Goal: Task Accomplishment & Management: Use online tool/utility

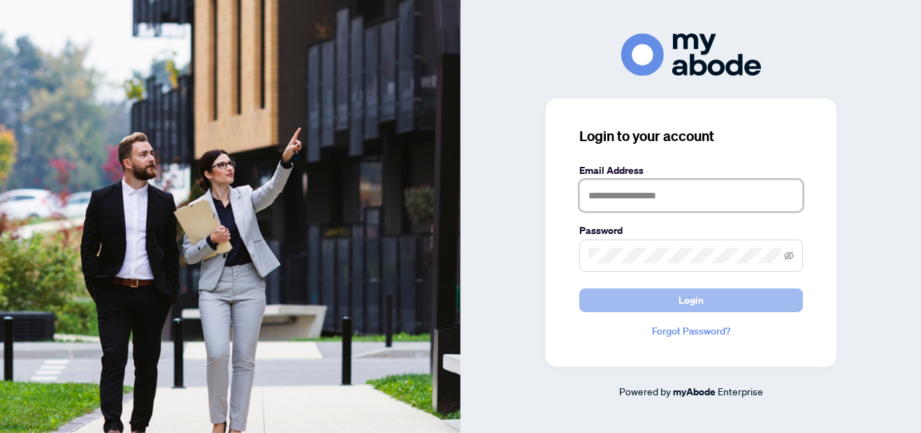
type input "**********"
click at [694, 302] on span "Login" at bounding box center [690, 300] width 25 height 22
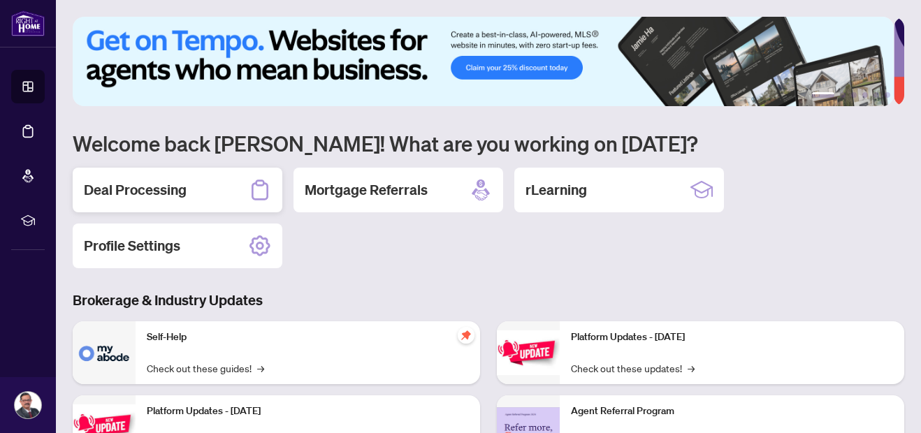
click at [168, 180] on h2 "Deal Processing" at bounding box center [135, 190] width 103 height 20
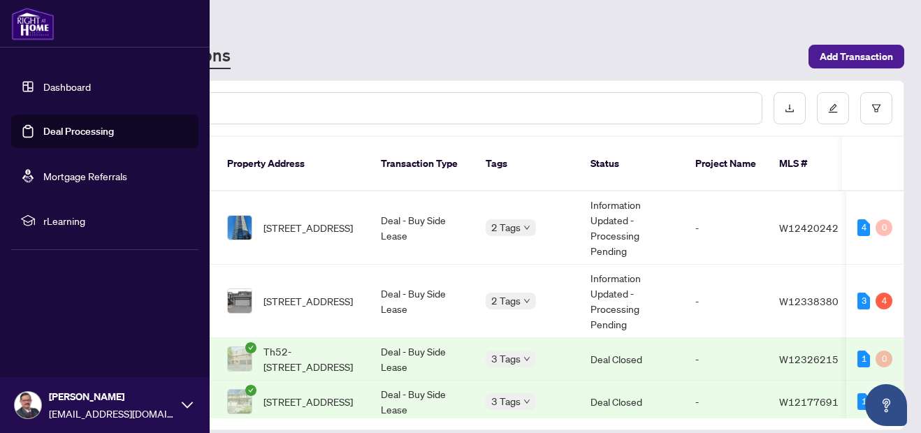
click at [68, 84] on link "Dashboard" at bounding box center [67, 86] width 48 height 13
